Goal: Task Accomplishment & Management: Manage account settings

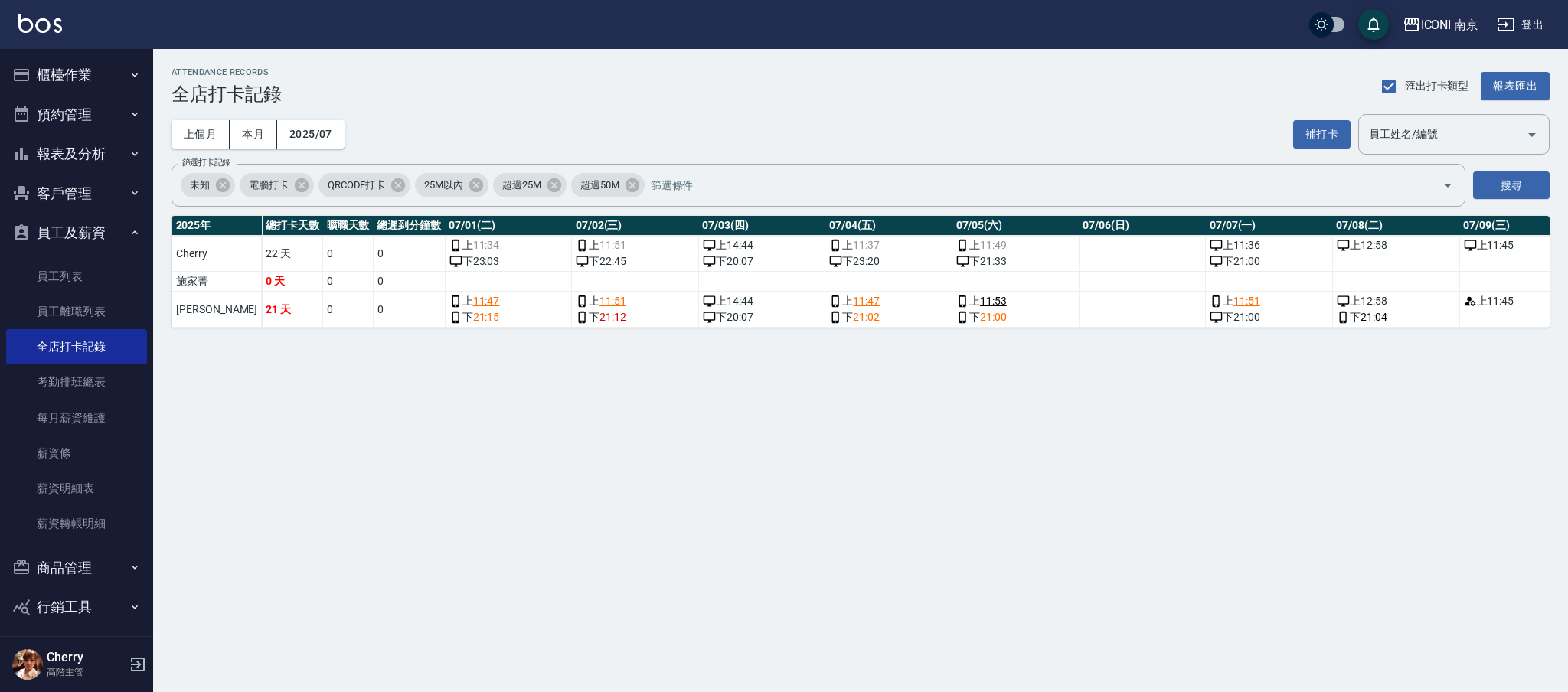
scroll to position [0, 2746]
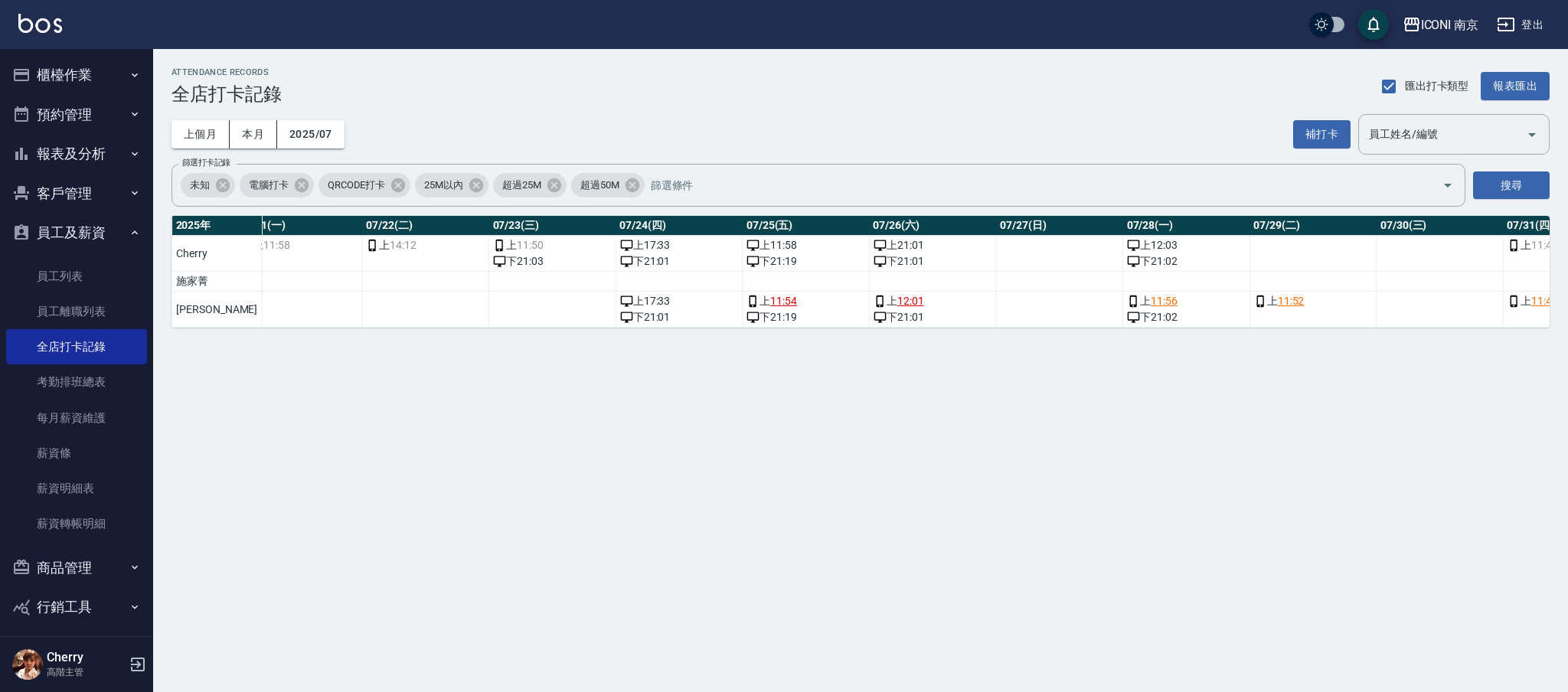
click at [70, 179] on button "客戶管理" at bounding box center [76, 193] width 141 height 40
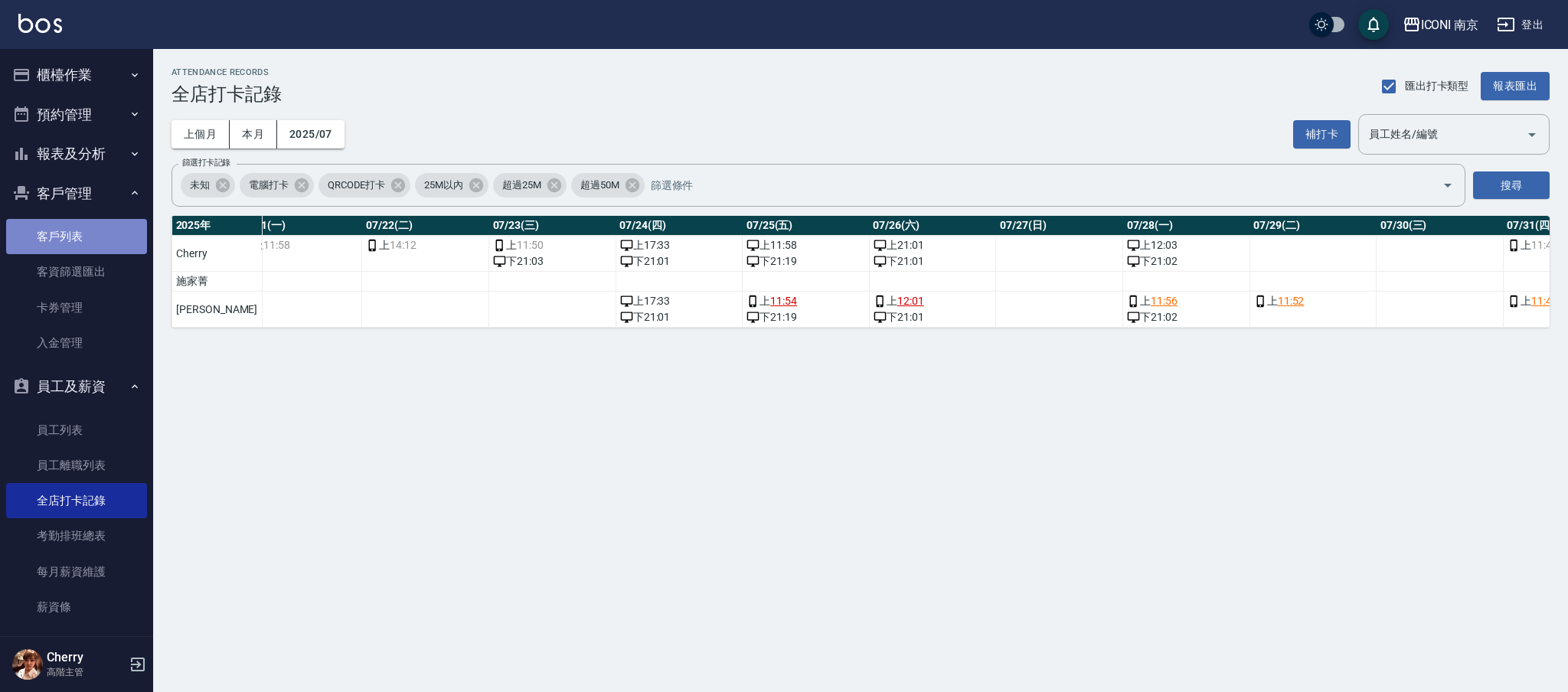
click at [86, 245] on link "客戶列表" at bounding box center [76, 236] width 141 height 36
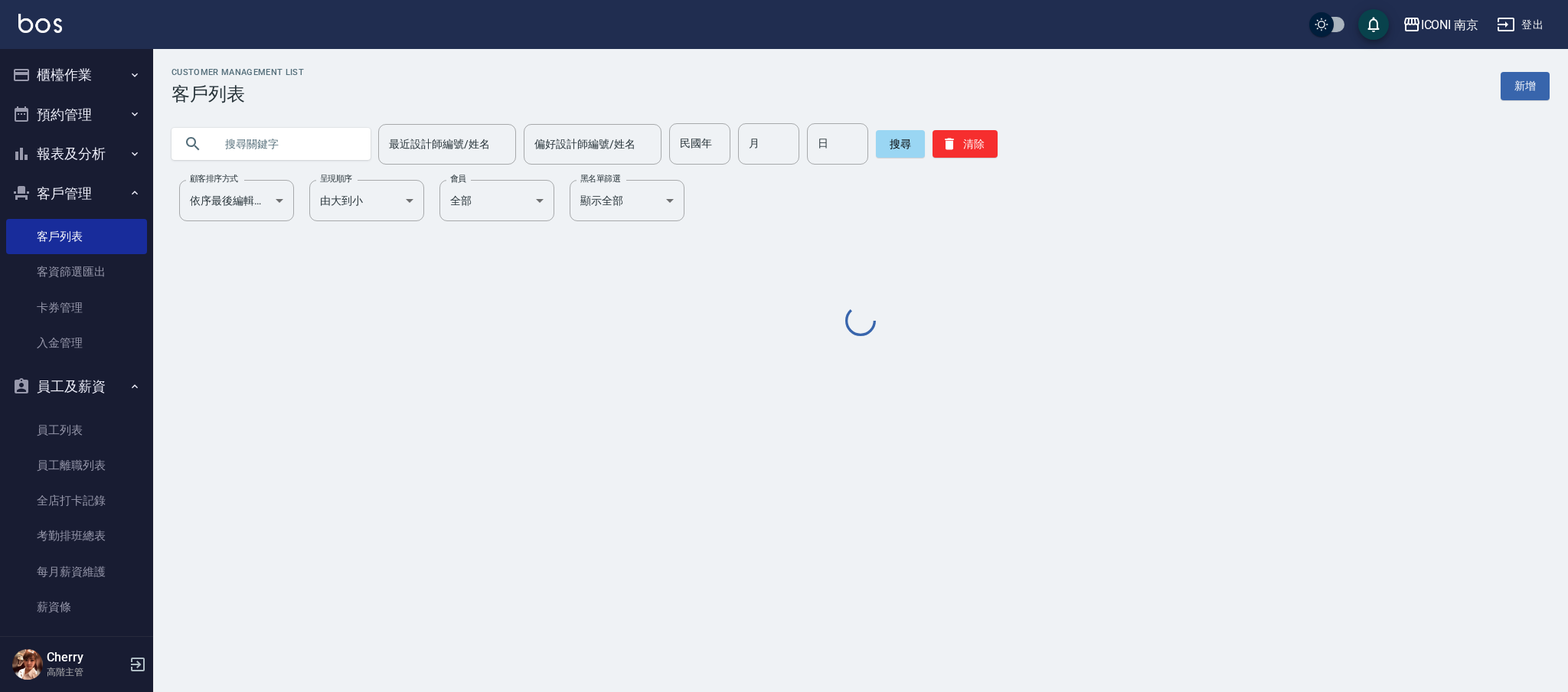
click at [77, 108] on button "預約管理" at bounding box center [76, 114] width 141 height 40
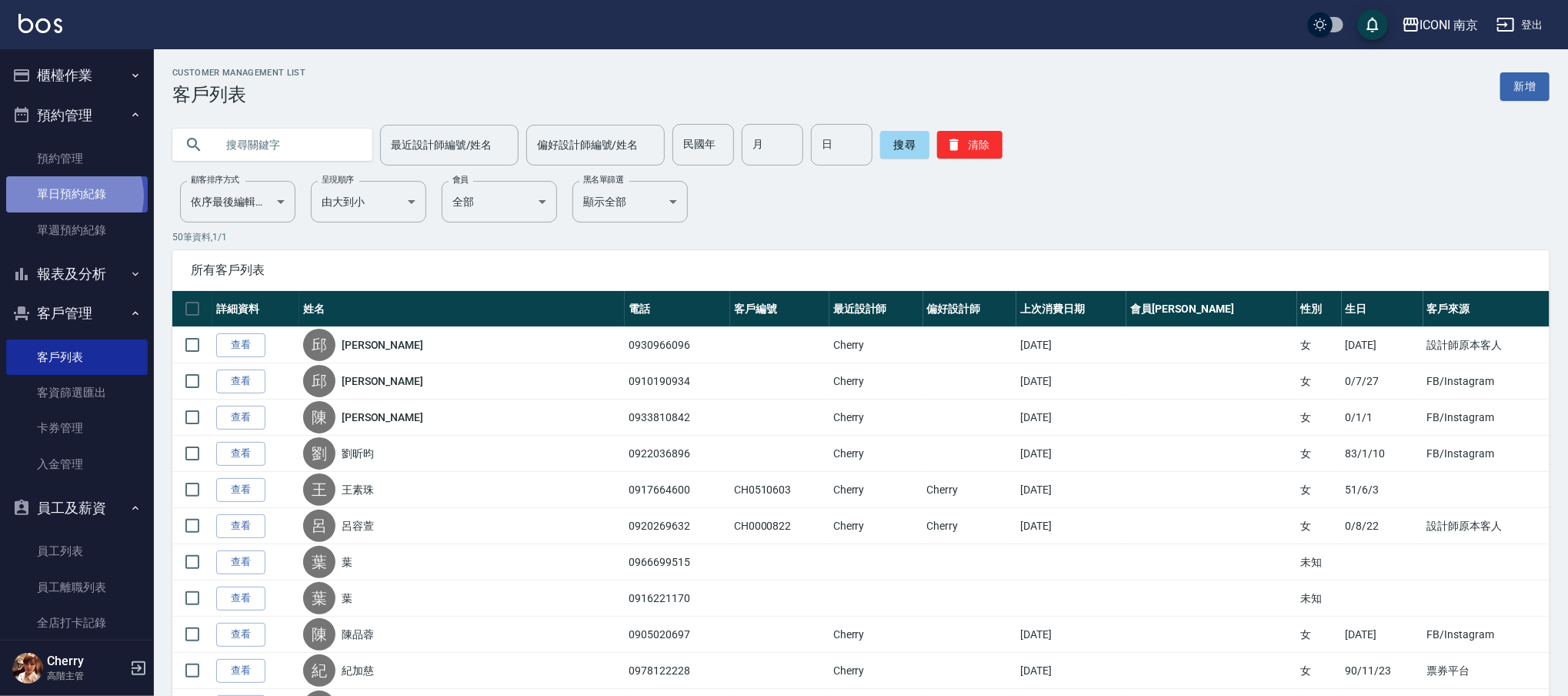
click at [70, 195] on link "單日預約紀錄" at bounding box center [77, 194] width 141 height 36
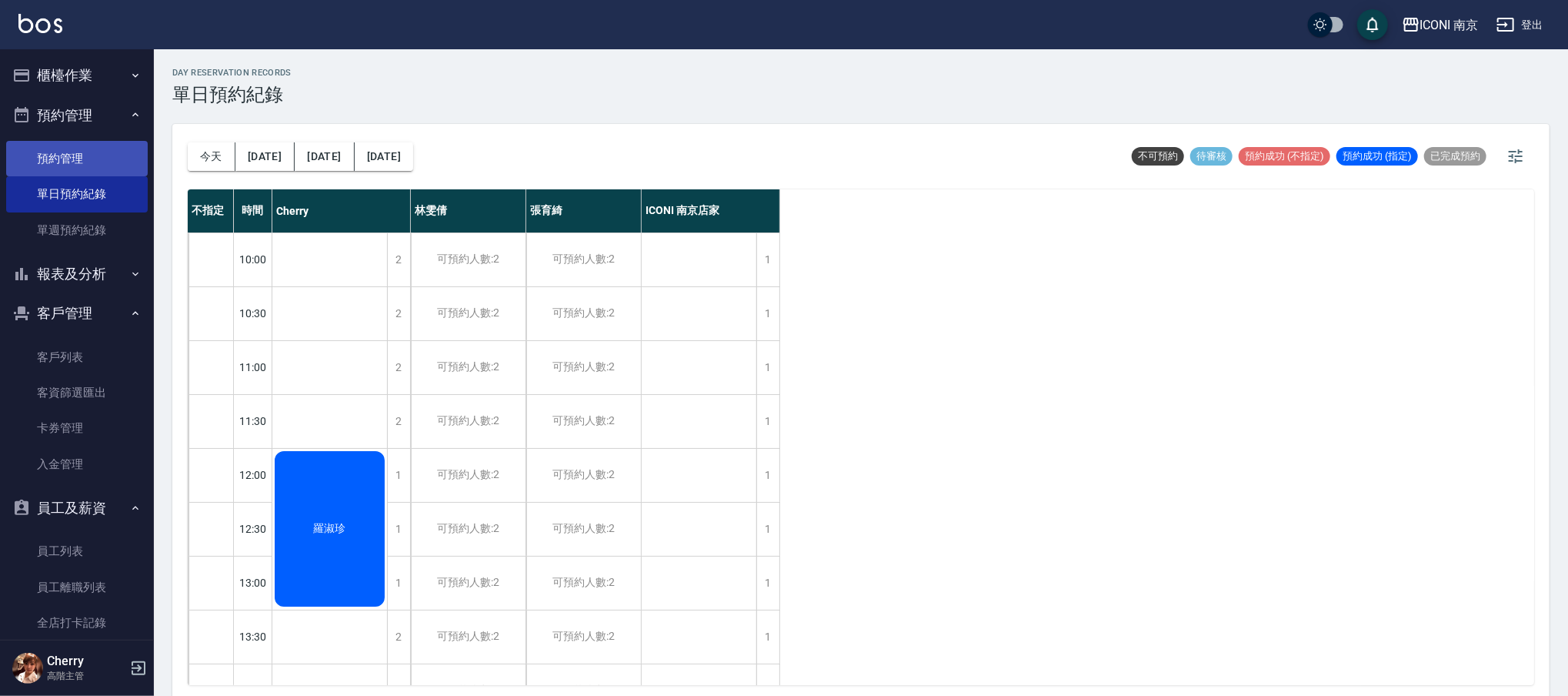
click at [72, 157] on link "預約管理" at bounding box center [77, 158] width 141 height 36
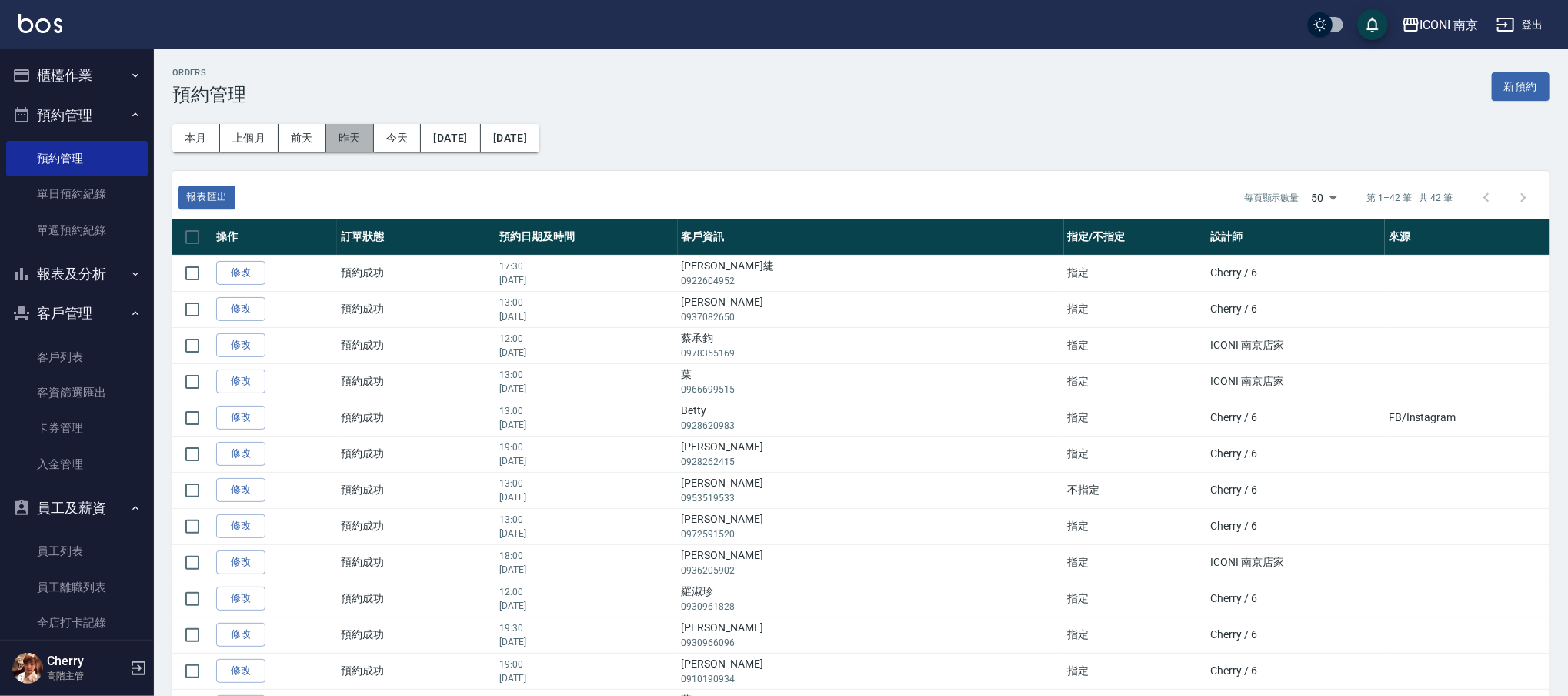
click at [340, 139] on button "昨天" at bounding box center [350, 138] width 48 height 29
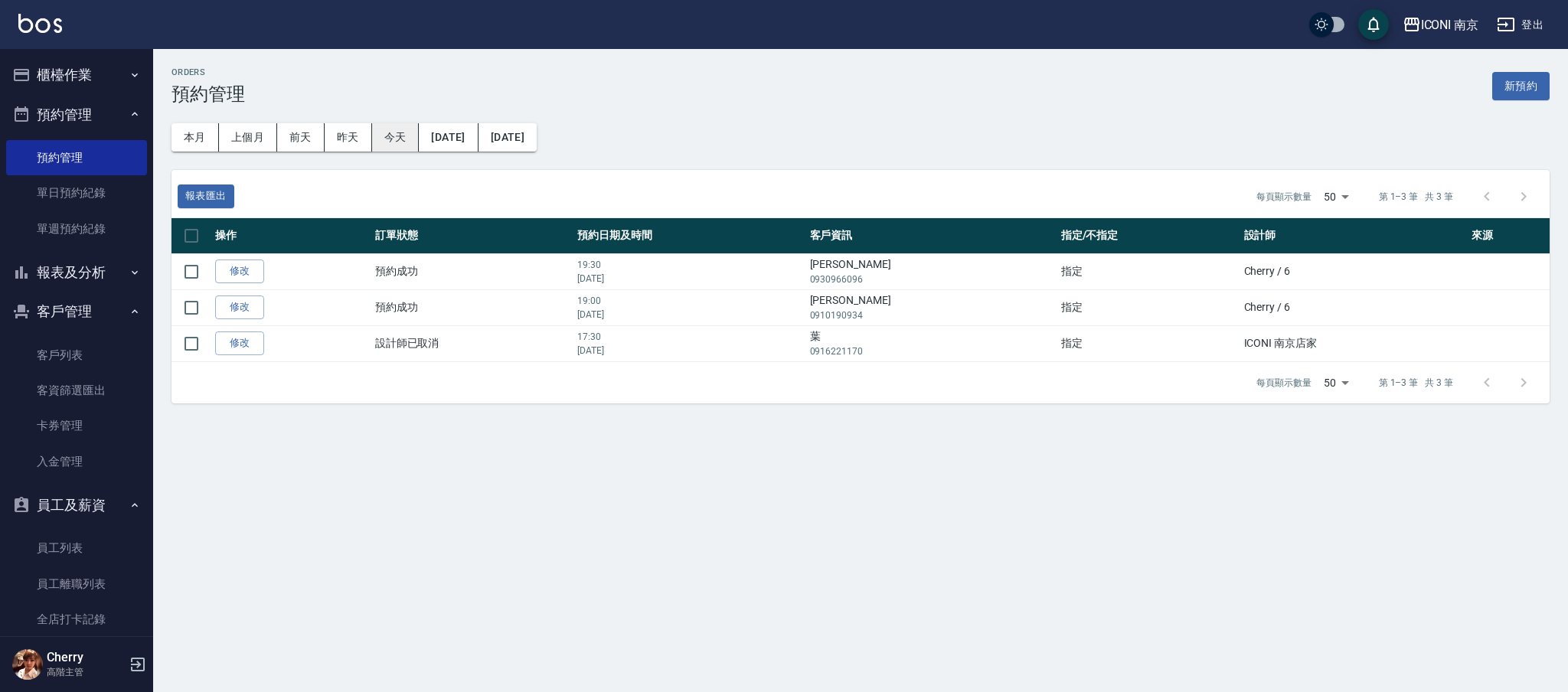
click at [389, 138] on button "今天" at bounding box center [396, 137] width 48 height 29
